Goal: Check status: Check status

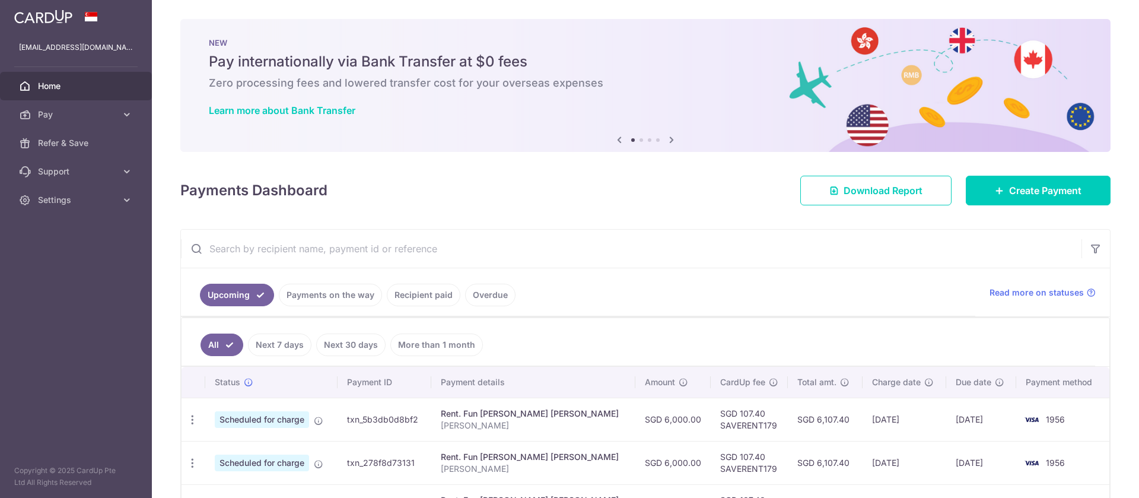
scroll to position [14, 0]
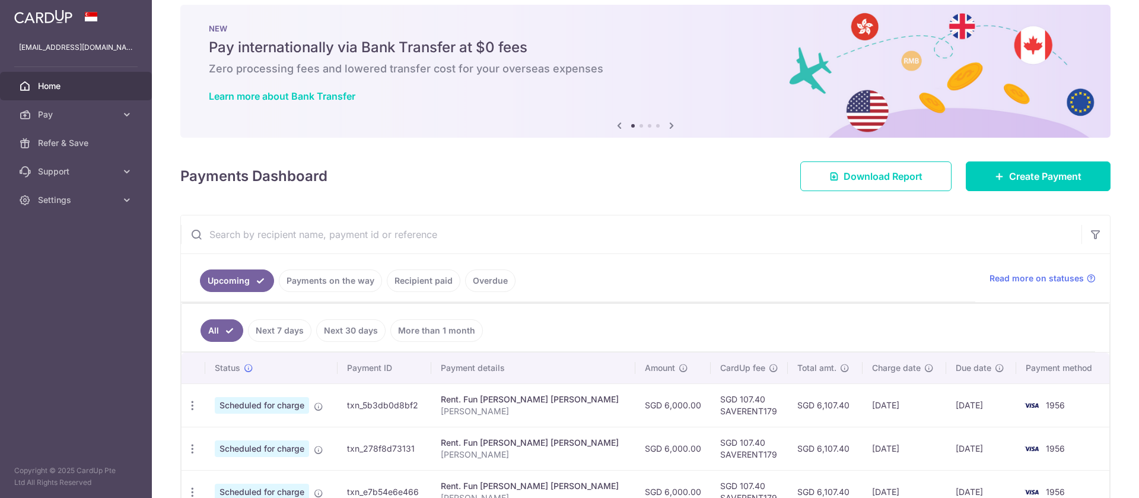
click at [422, 272] on link "Recipient paid" at bounding box center [424, 280] width 74 height 23
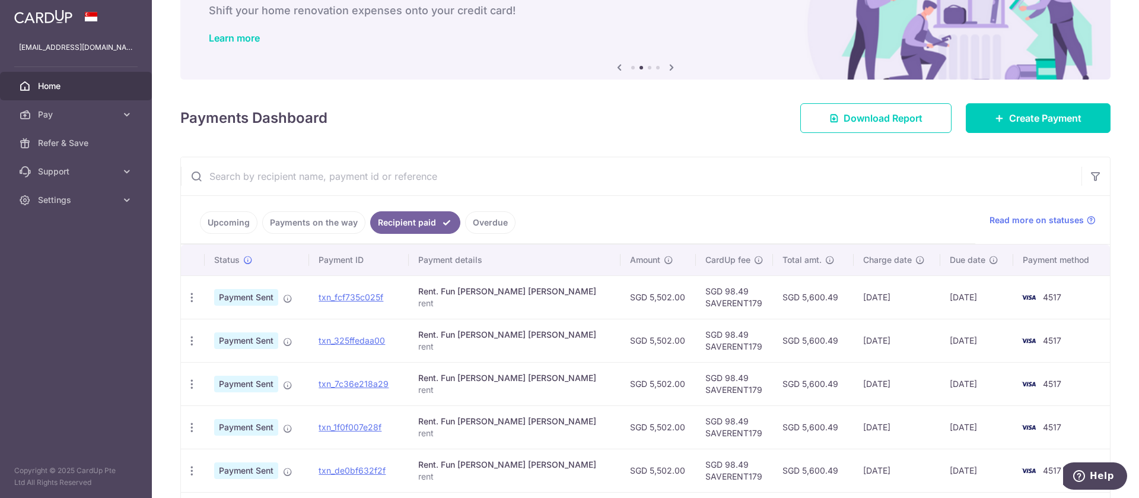
scroll to position [369, 0]
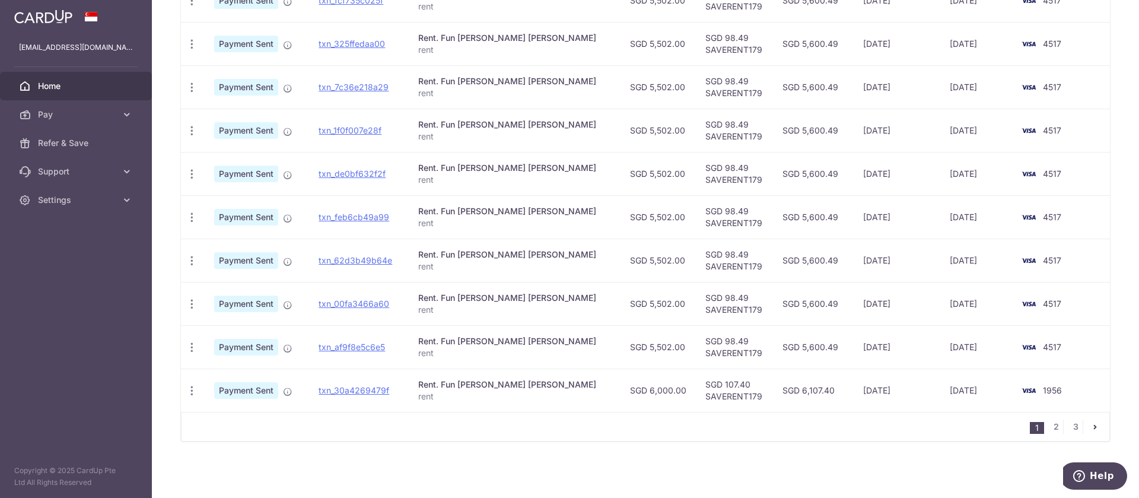
click at [1047, 434] on nav "1 2 3" at bounding box center [1069, 426] width 79 height 28
drag, startPoint x: 1048, startPoint y: 427, endPoint x: 1055, endPoint y: 412, distance: 17.0
click at [1049, 428] on link "2" at bounding box center [1056, 426] width 14 height 14
click at [1030, 429] on link "1" at bounding box center [1037, 426] width 14 height 14
drag, startPoint x: 716, startPoint y: 35, endPoint x: 639, endPoint y: 42, distance: 77.4
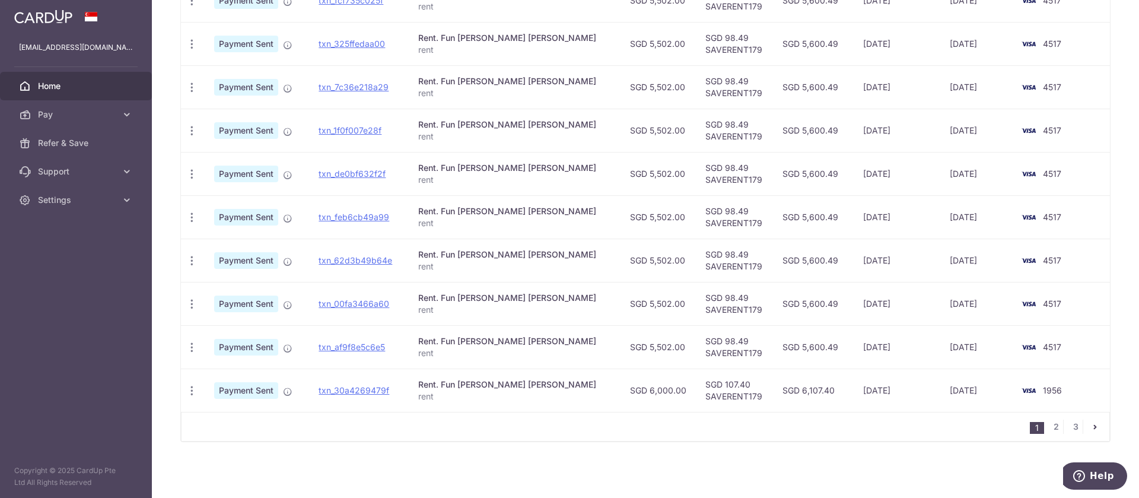
click at [639, 42] on tr "PDF Receipt Payment Sent txn_325ffedaa00 Rent. Fun [PERSON_NAME] [PERSON_NAME] …" at bounding box center [645, 43] width 929 height 43
click at [1049, 424] on link "2" at bounding box center [1056, 426] width 14 height 14
click at [1030, 429] on link "1" at bounding box center [1037, 426] width 14 height 14
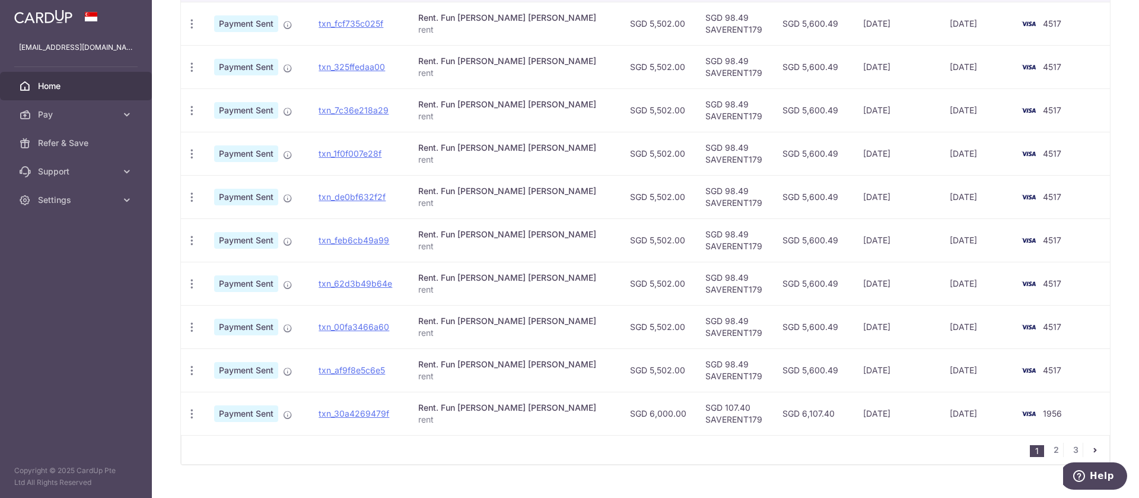
scroll to position [343, 0]
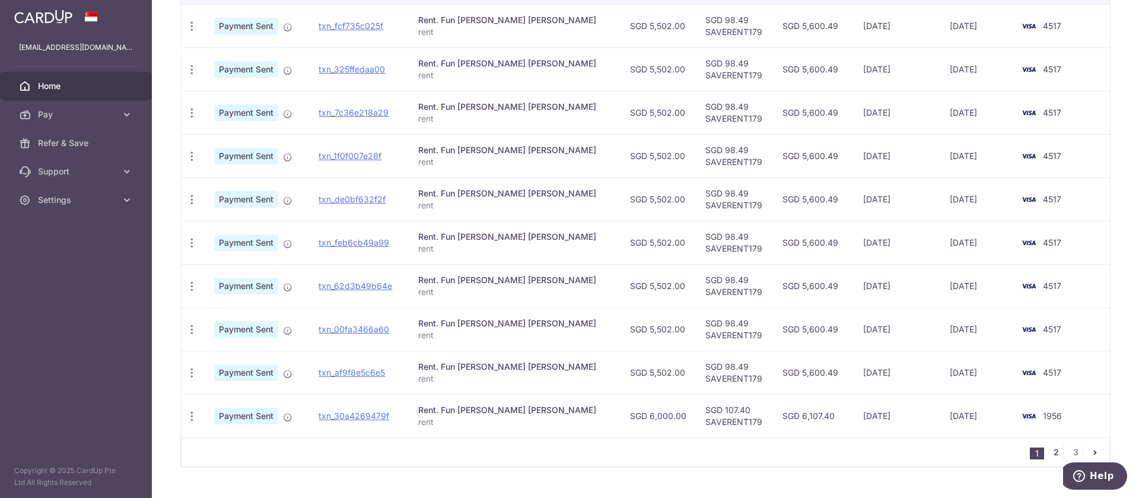
click at [1049, 451] on link "2" at bounding box center [1056, 452] width 14 height 14
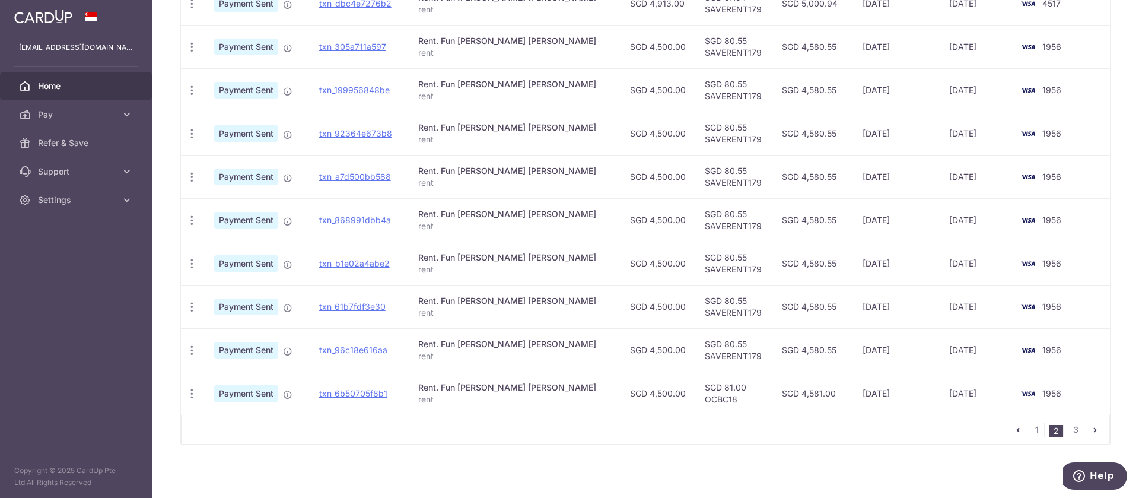
scroll to position [369, 0]
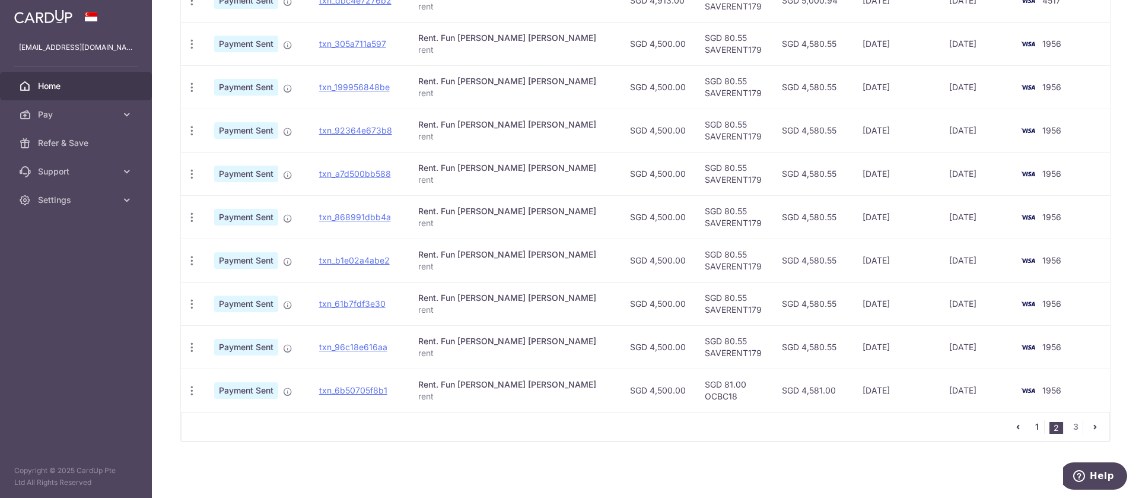
click at [1030, 424] on link "1" at bounding box center [1037, 426] width 14 height 14
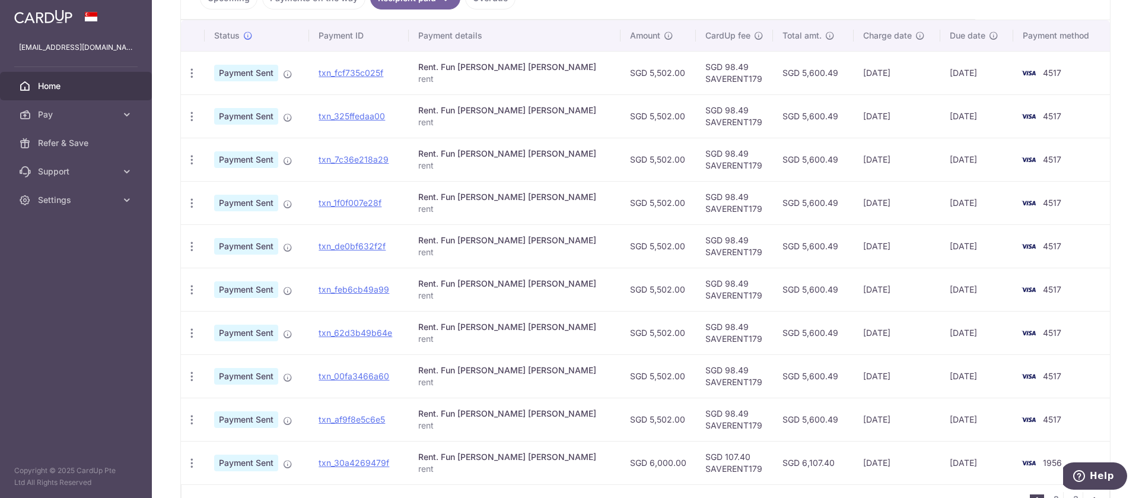
scroll to position [0, 0]
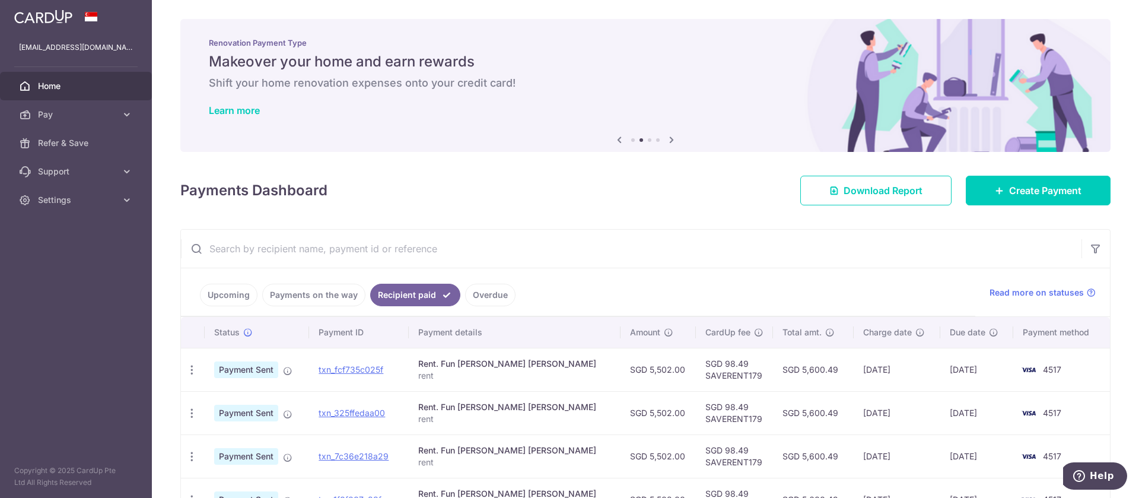
click at [223, 288] on link "Upcoming" at bounding box center [229, 295] width 58 height 23
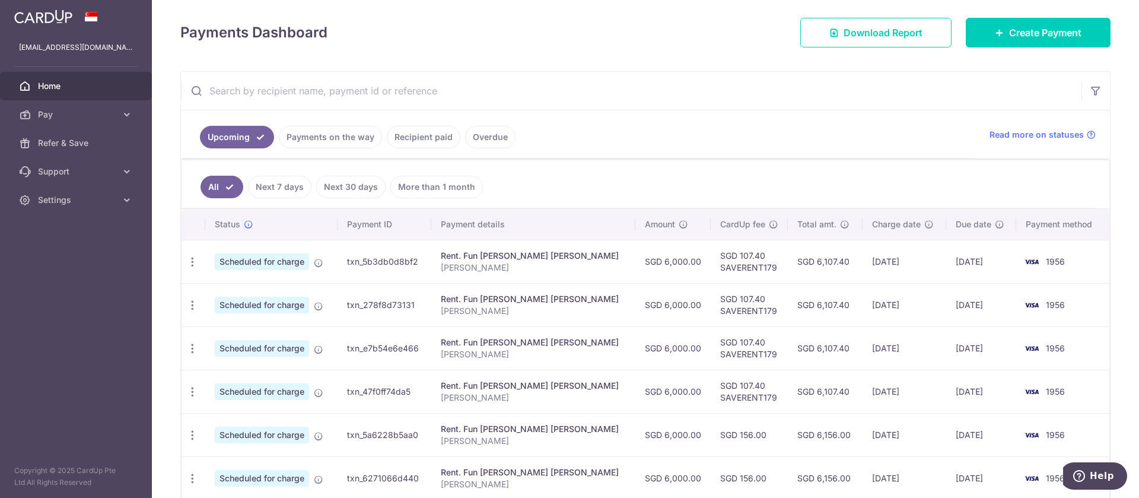
scroll to position [173, 0]
